Goal: Task Accomplishment & Management: Manage account settings

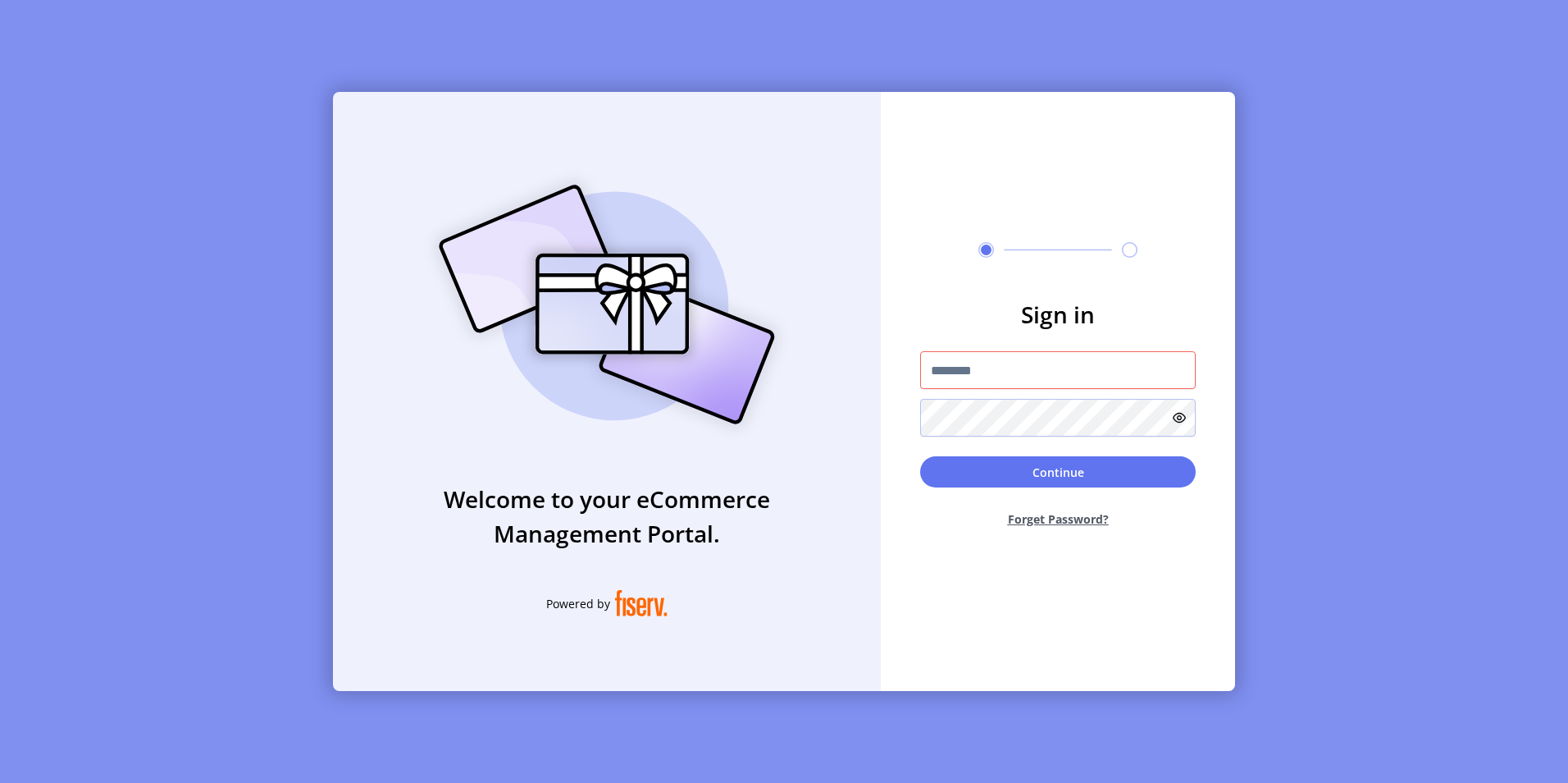
click at [411, 416] on div "Welcome to your eCommerce Management Portal. Powered by" at bounding box center [607, 392] width 547 height 599
click at [1029, 363] on input "text" at bounding box center [1057, 370] width 276 height 38
paste input "**********"
type input "**********"
drag, startPoint x: 461, startPoint y: 433, endPoint x: 992, endPoint y: 470, distance: 532.3
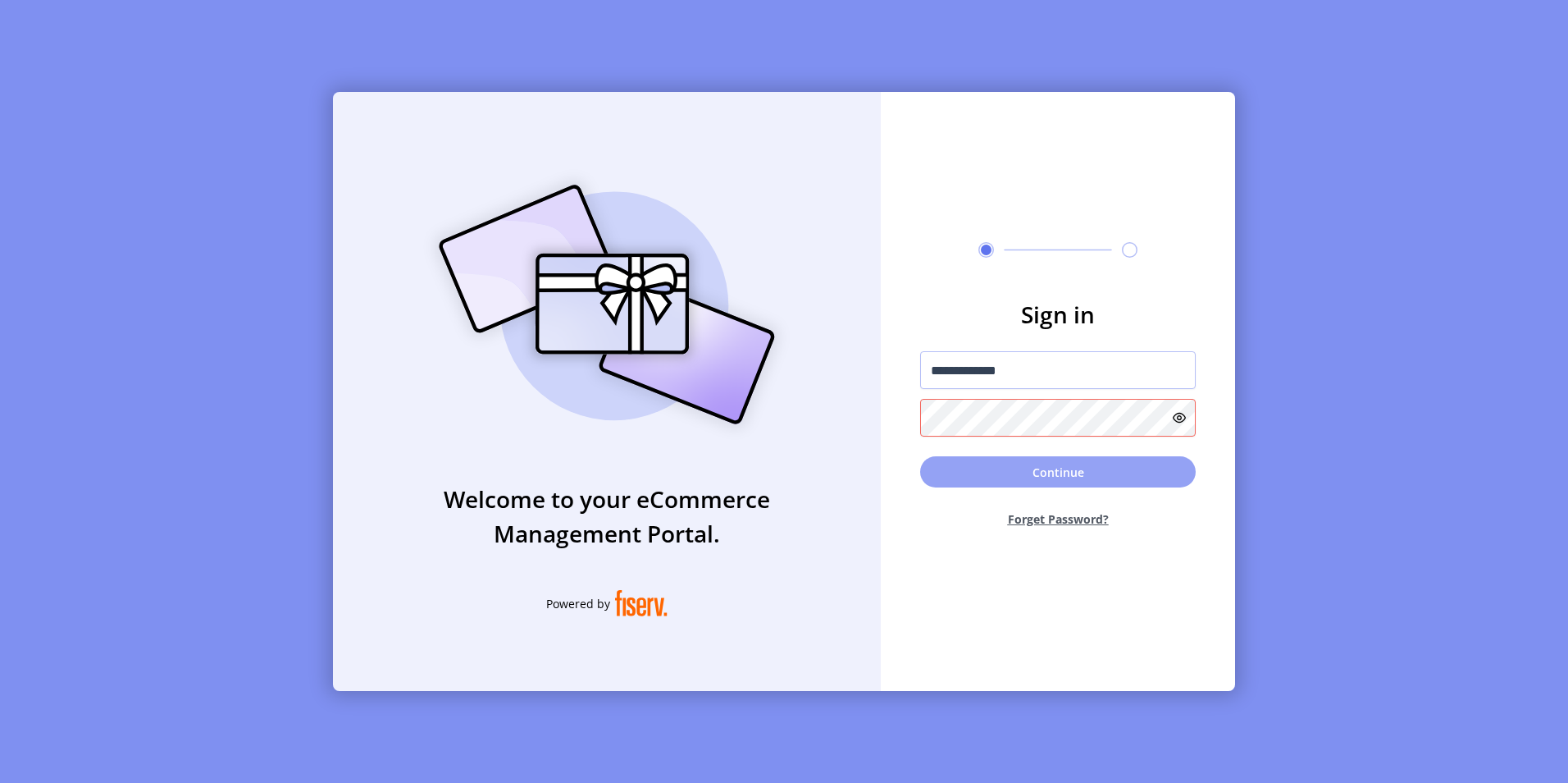
click at [463, 433] on img at bounding box center [607, 304] width 385 height 276
click at [993, 469] on button "Continue" at bounding box center [1057, 473] width 276 height 32
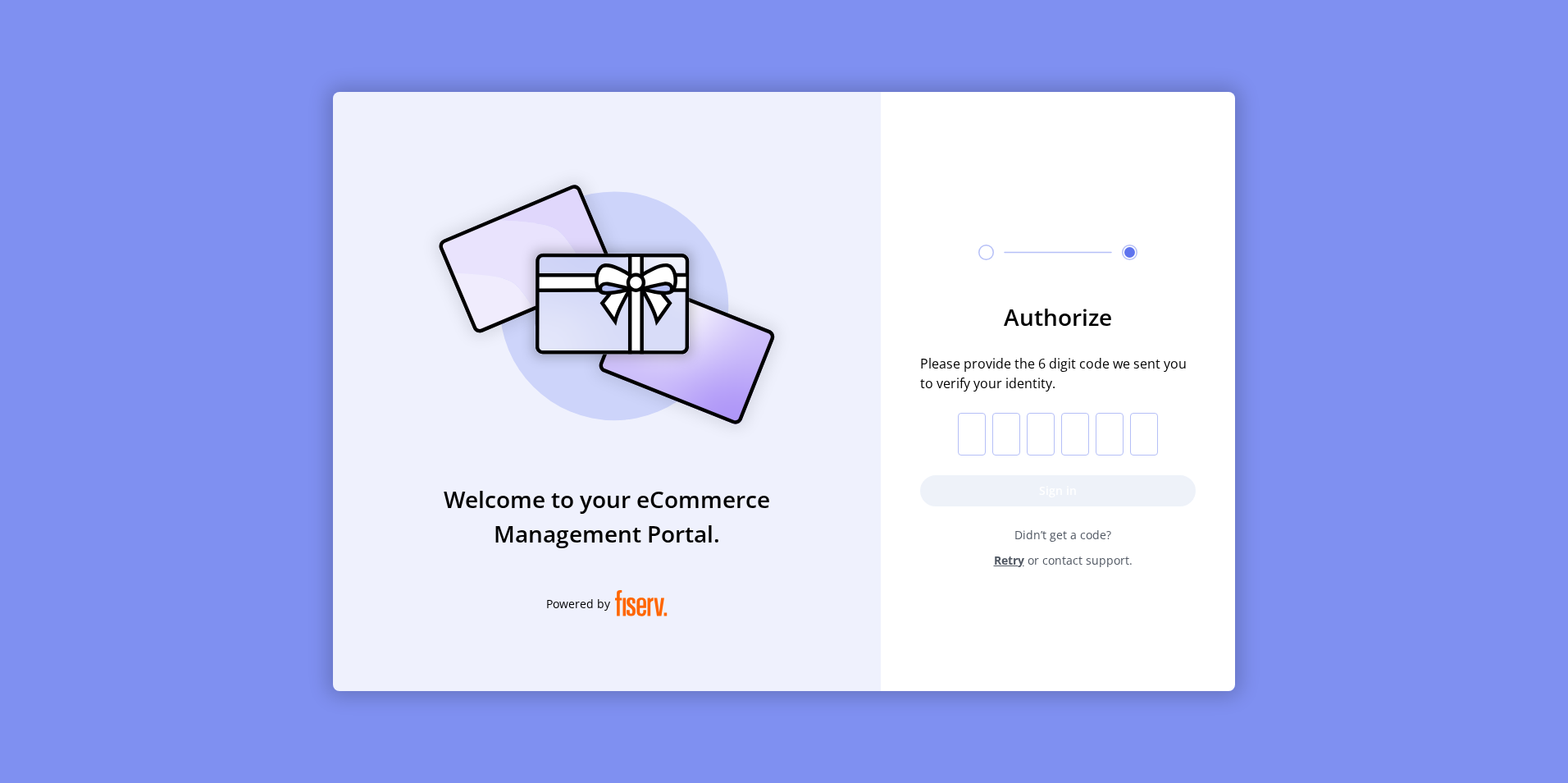
click at [968, 436] on input "text" at bounding box center [971, 434] width 28 height 43
click at [969, 437] on input "text" at bounding box center [971, 434] width 28 height 43
type input "*"
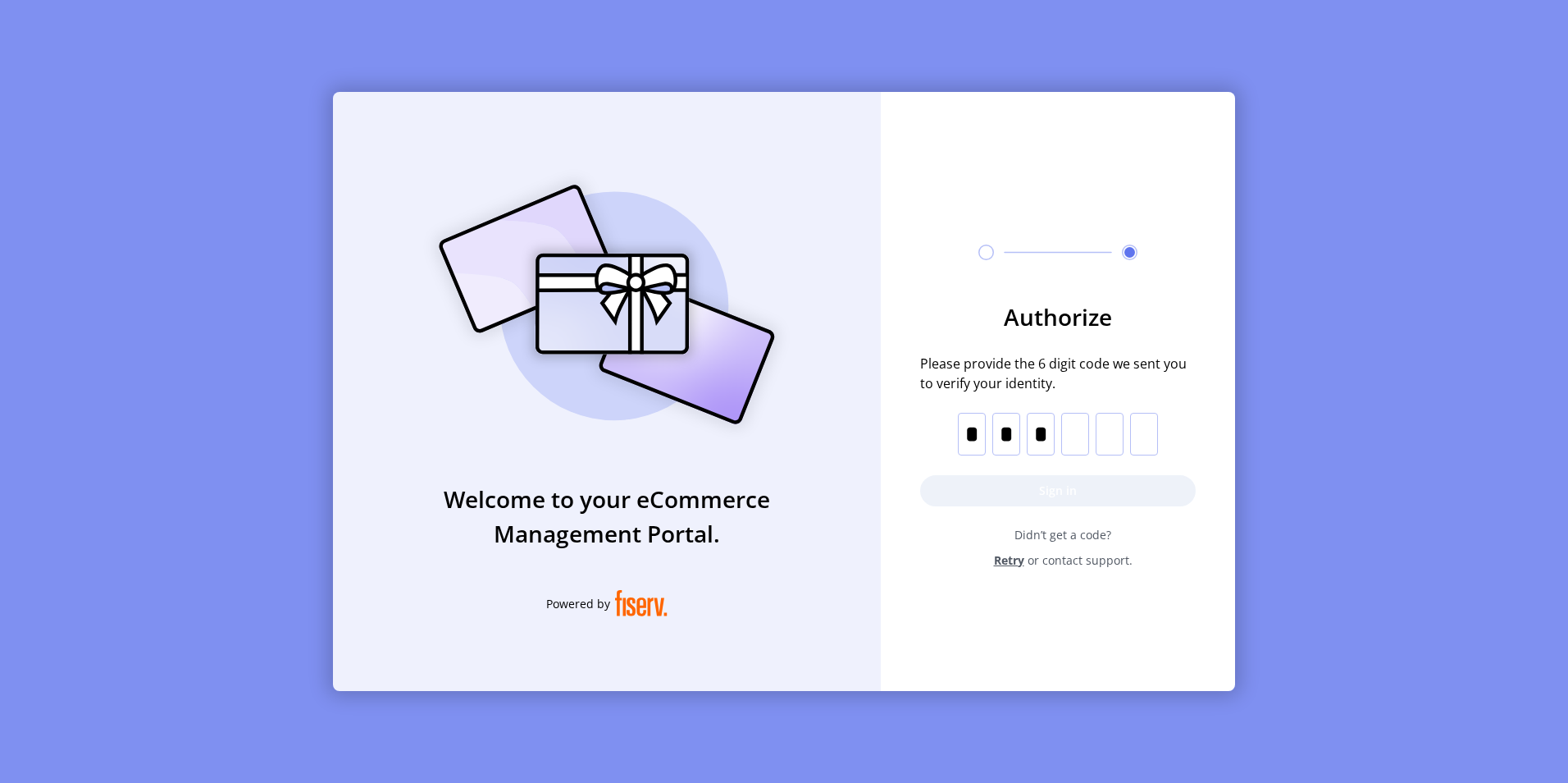
type input "*"
click at [1065, 485] on button "Sign in" at bounding box center [1057, 491] width 276 height 32
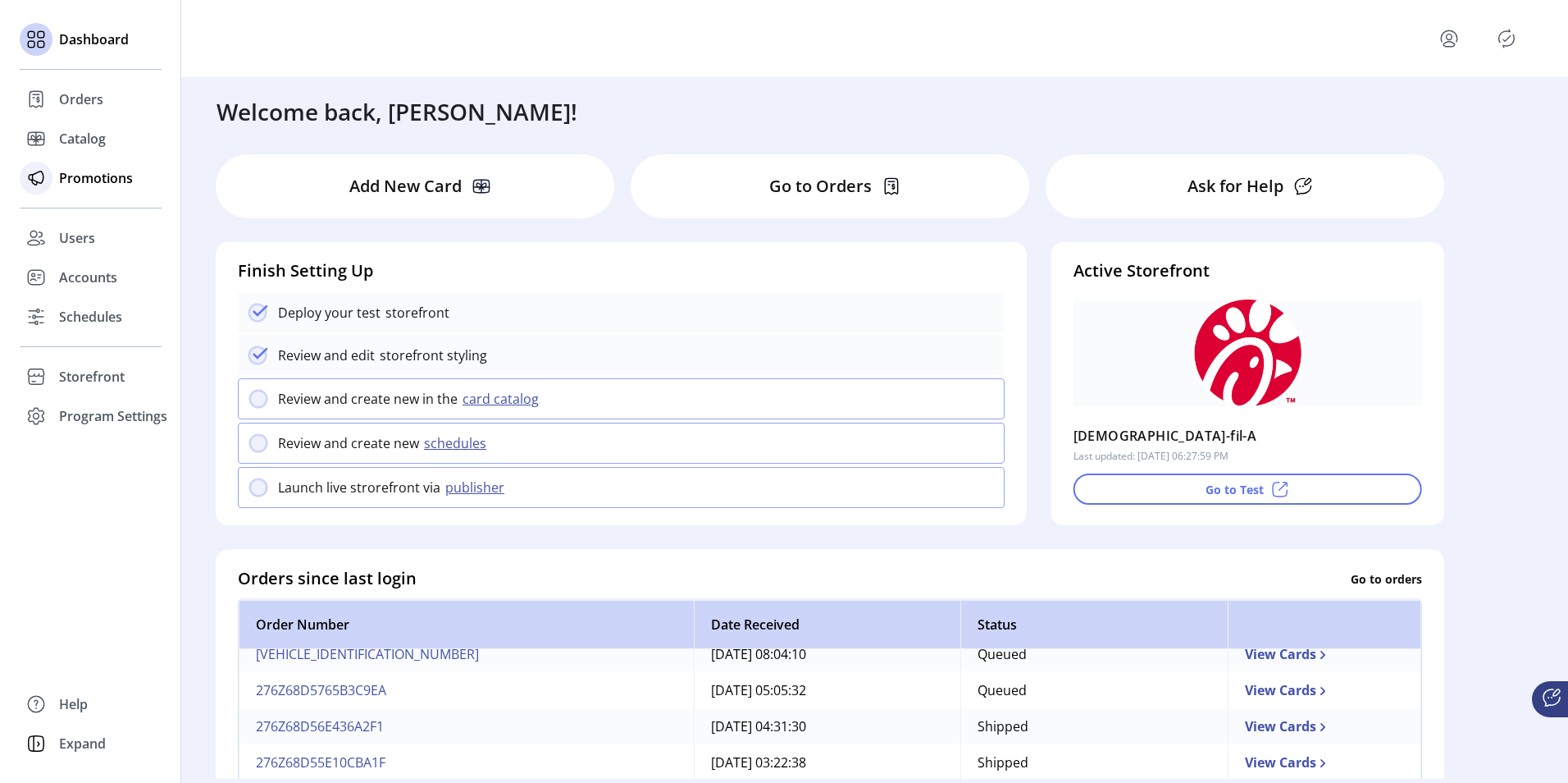
click at [99, 185] on span "Promotions" at bounding box center [96, 178] width 74 height 20
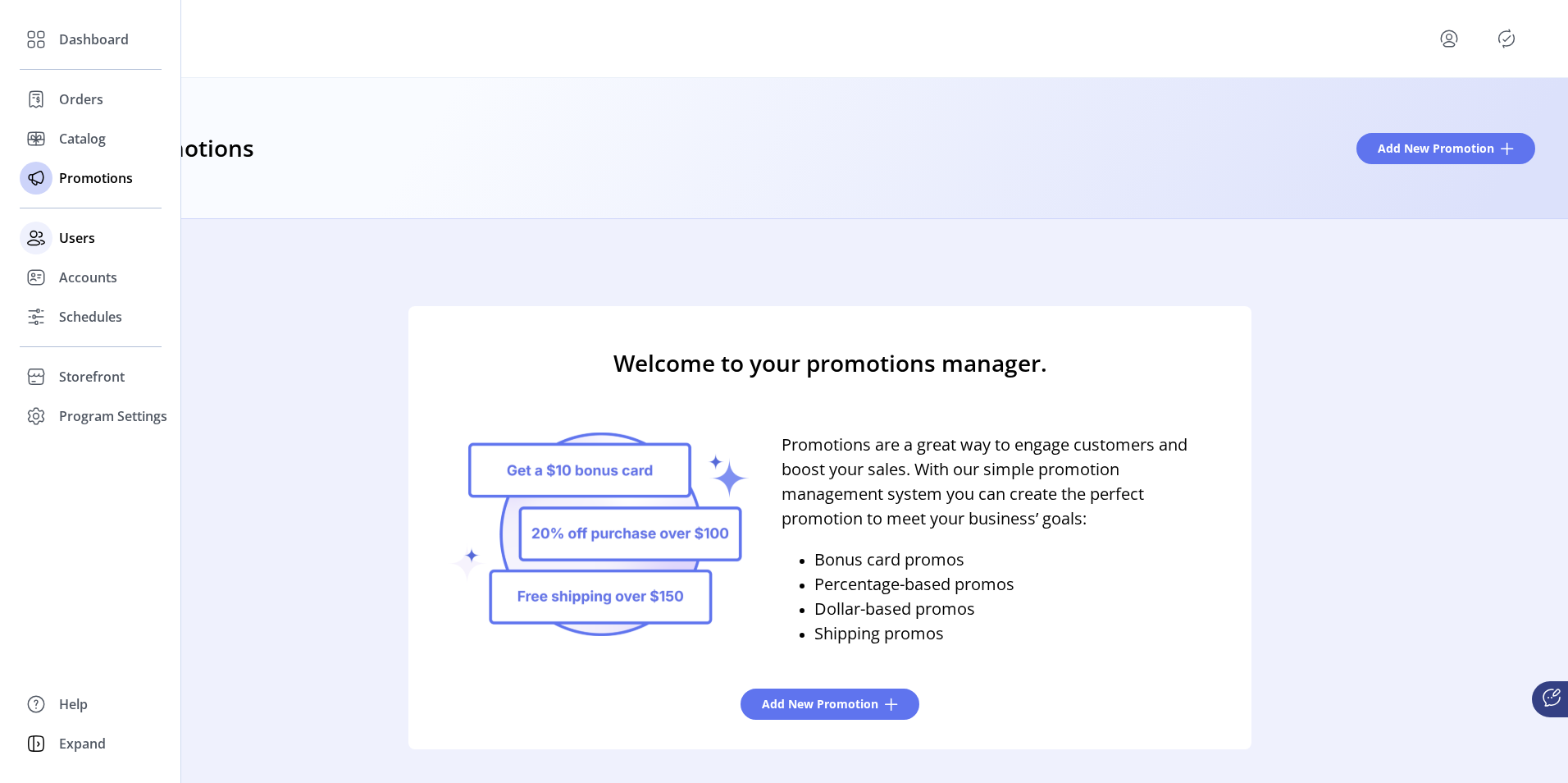
click at [62, 239] on span "Users" at bounding box center [77, 238] width 37 height 20
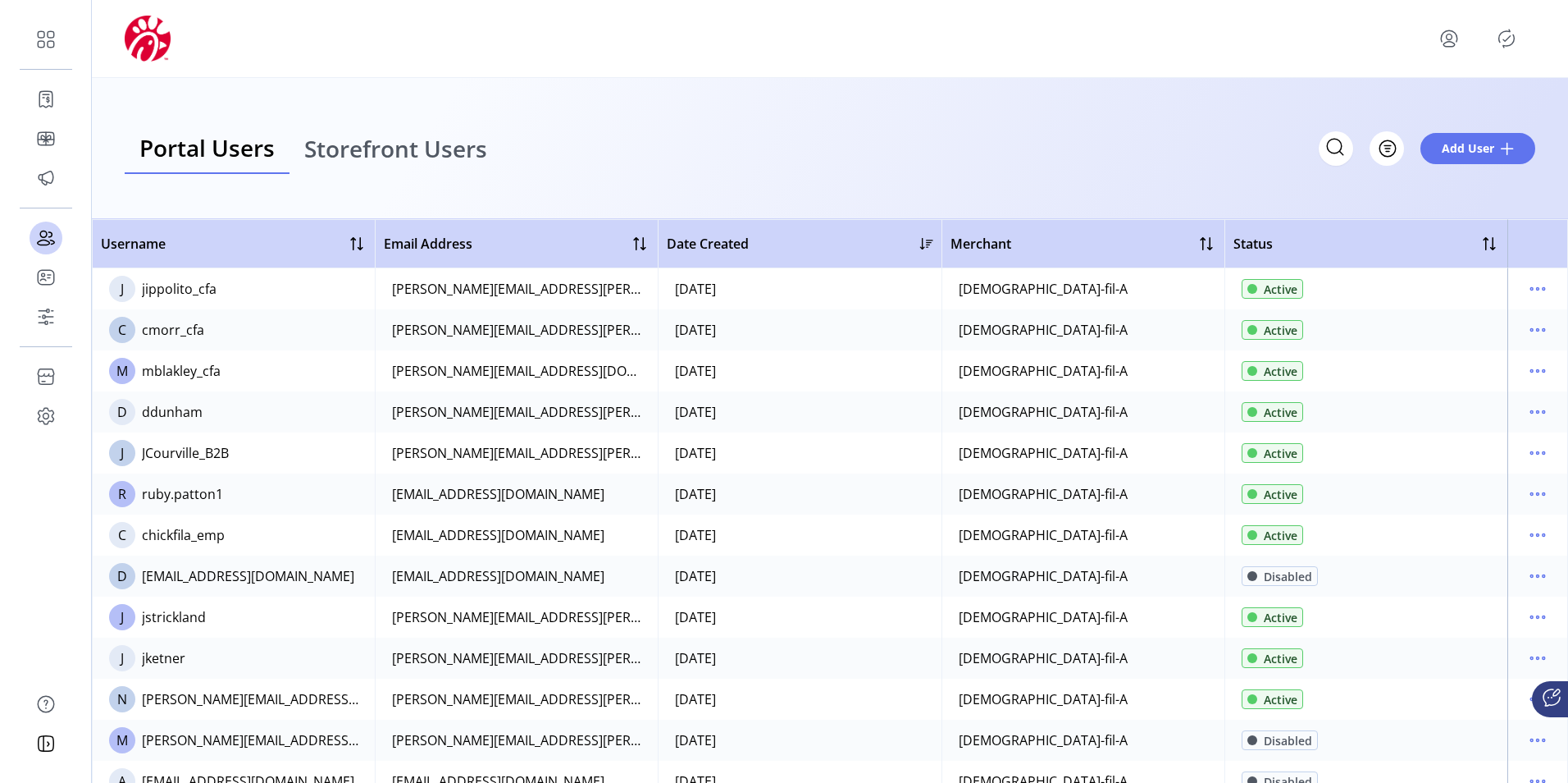
click at [1450, 43] on icon "menu" at bounding box center [1448, 39] width 27 height 27
click at [1387, 99] on span "Sign Out" at bounding box center [1390, 103] width 124 height 13
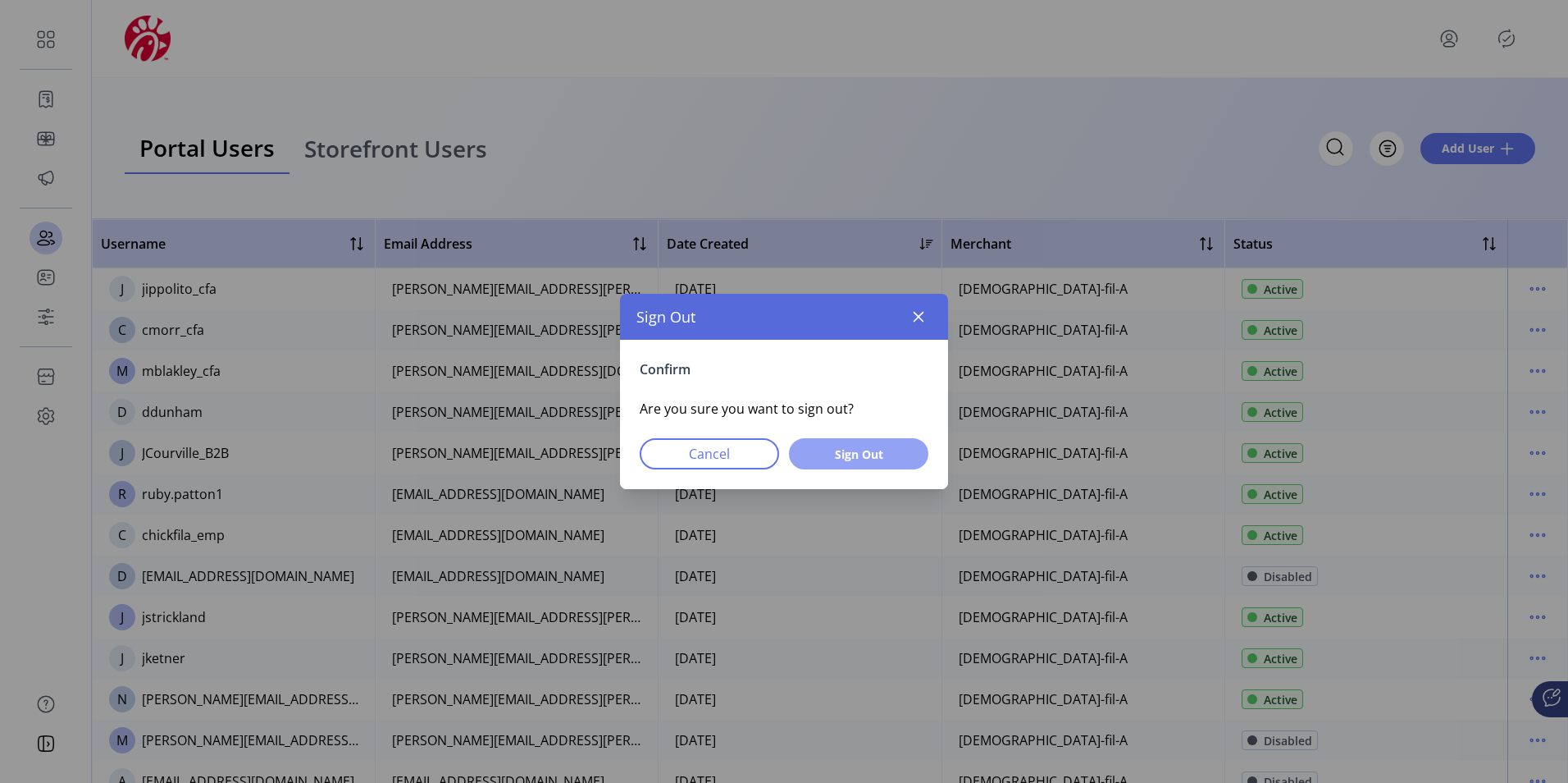
click at [850, 457] on span "Sign Out" at bounding box center [859, 454] width 97 height 17
